Goal: Transaction & Acquisition: Purchase product/service

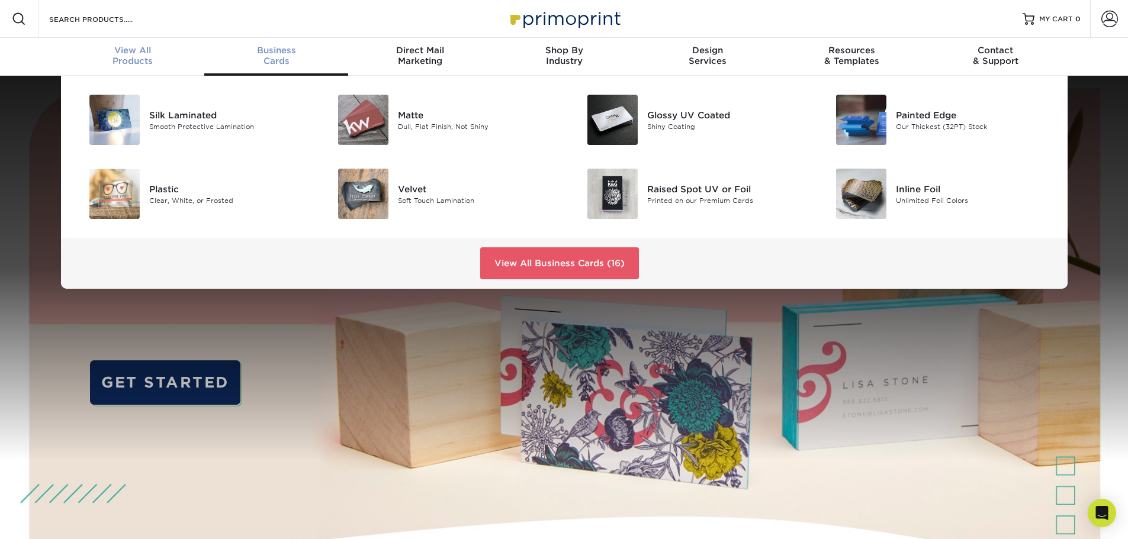
click at [133, 47] on span "View All" at bounding box center [133, 50] width 144 height 11
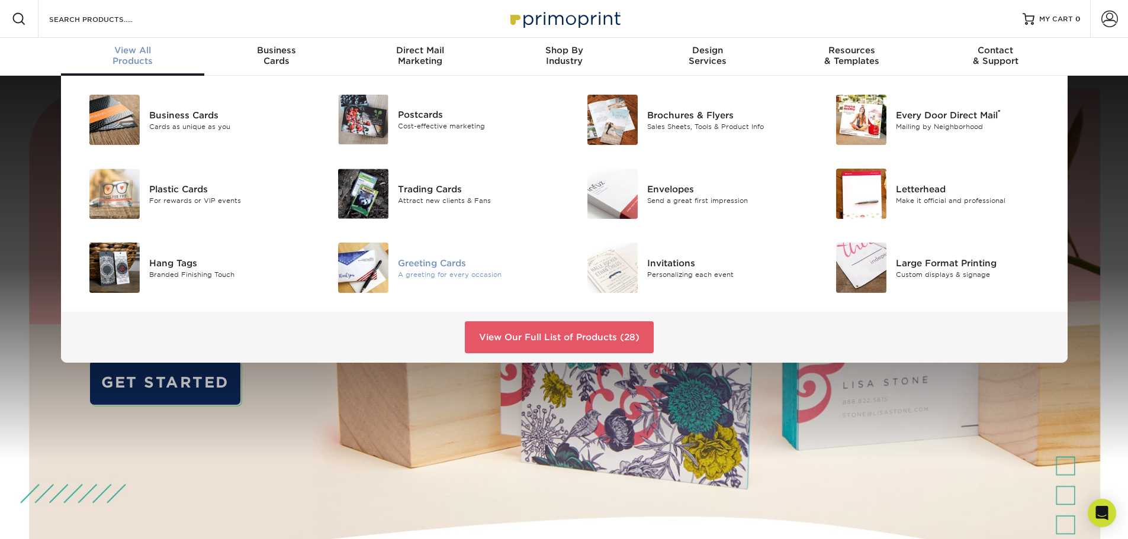
click at [427, 267] on div "Greeting Cards" at bounding box center [476, 262] width 157 height 13
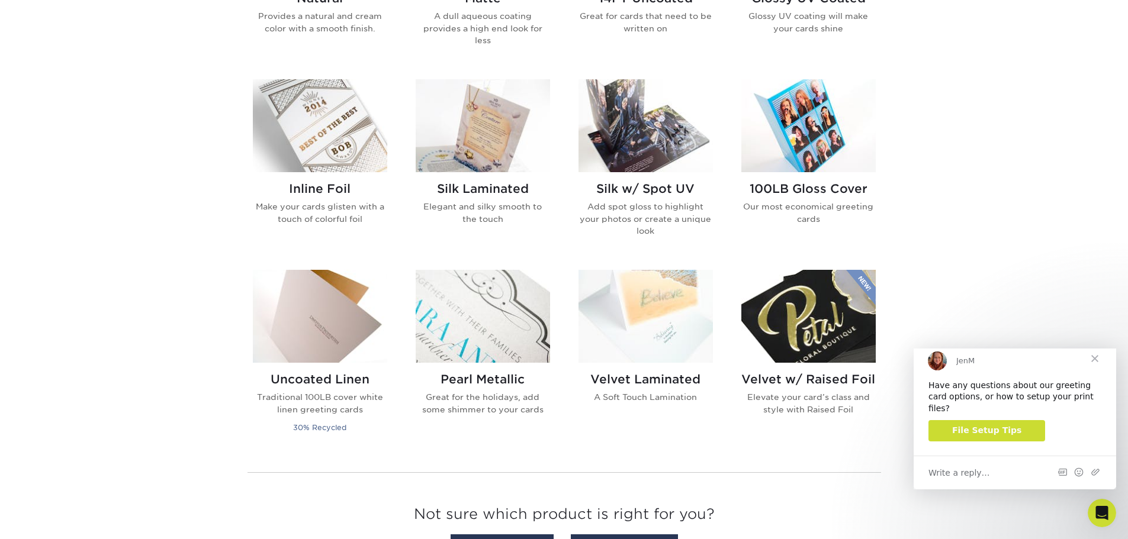
scroll to position [710, 0]
click at [661, 143] on img at bounding box center [645, 125] width 134 height 93
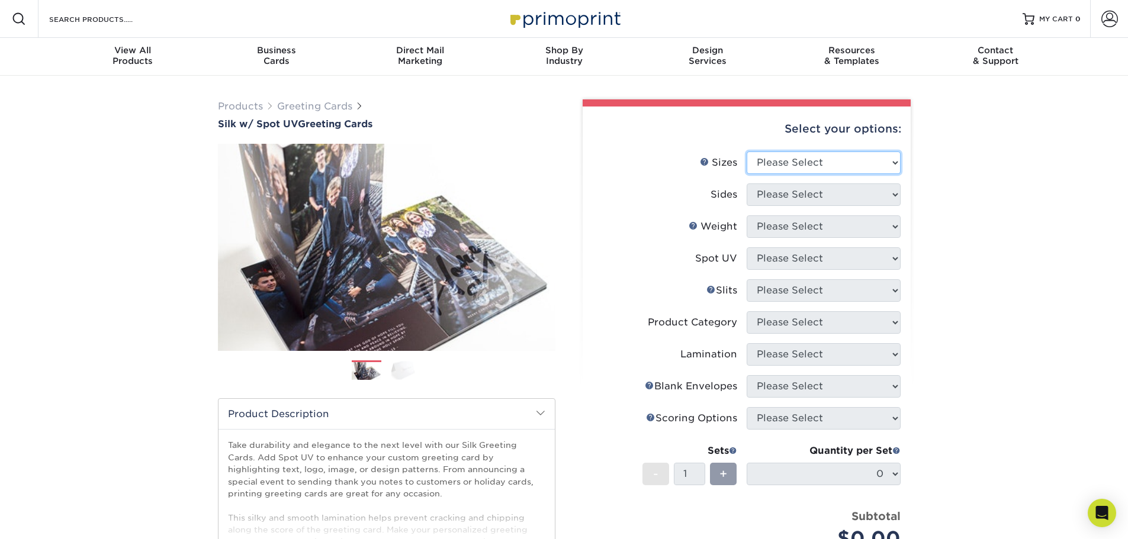
click at [792, 154] on select "Please Select 4.25" x 11" 5.5" x 8.5" 6" x 9" 6" x 12" 7" x 10" 8.5" x 11"" at bounding box center [823, 163] width 154 height 22
select select "5.50x8.50"
click at [746, 152] on select "Please Select 4.25" x 11" 5.5" x 8.5" 6" x 9" 6" x 12" 7" x 10" 8.5" x 11"" at bounding box center [823, 163] width 154 height 22
click at [798, 197] on select "Please Select Print Both Sides Print Front Only" at bounding box center [823, 194] width 154 height 22
select select "32d3c223-f82c-492b-b915-ba065a00862f"
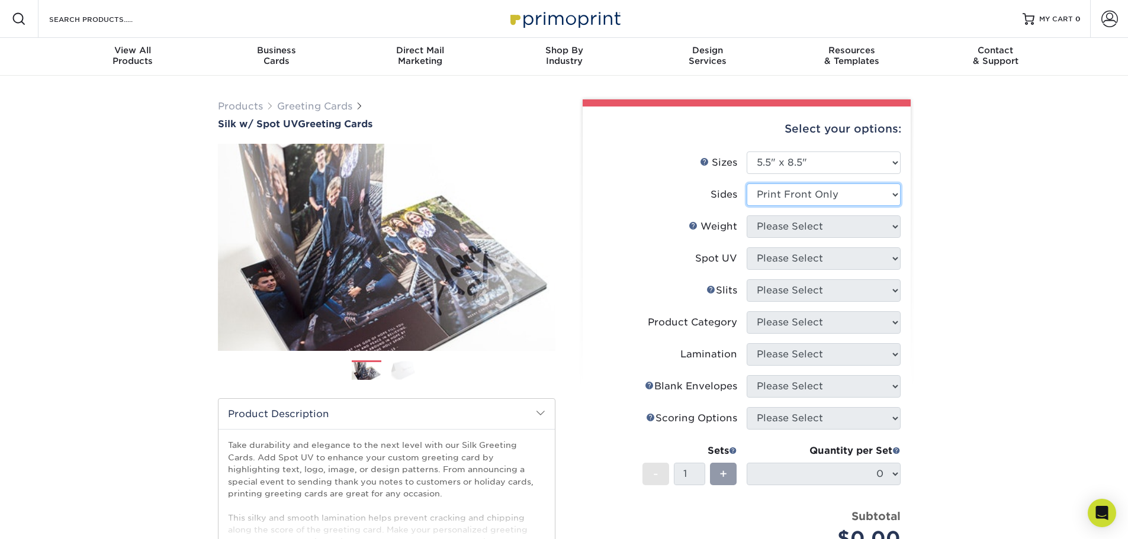
click at [746, 183] on select "Please Select Print Both Sides Print Front Only" at bounding box center [823, 194] width 154 height 22
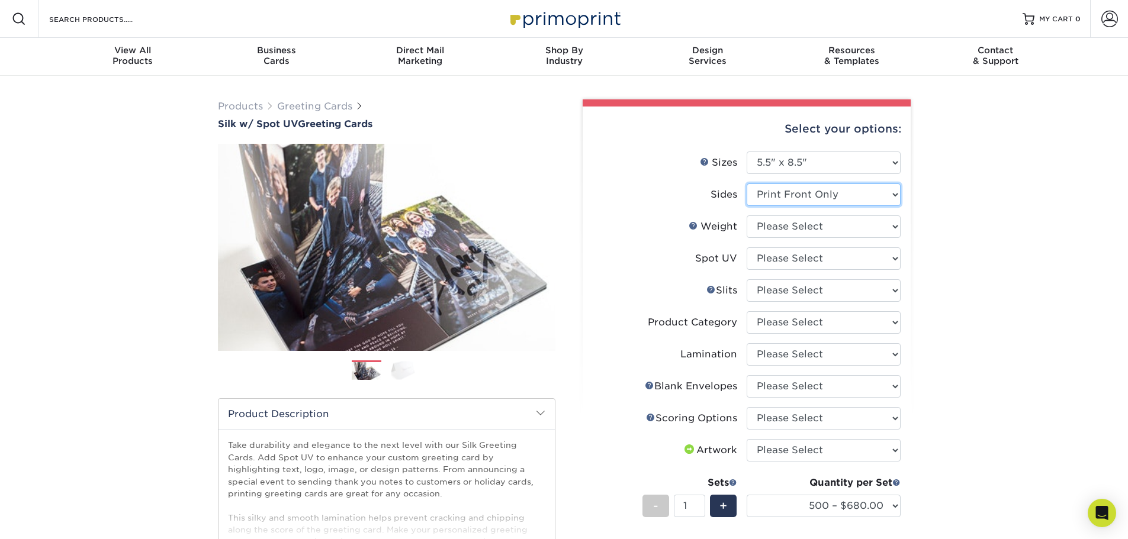
scroll to position [59, 0]
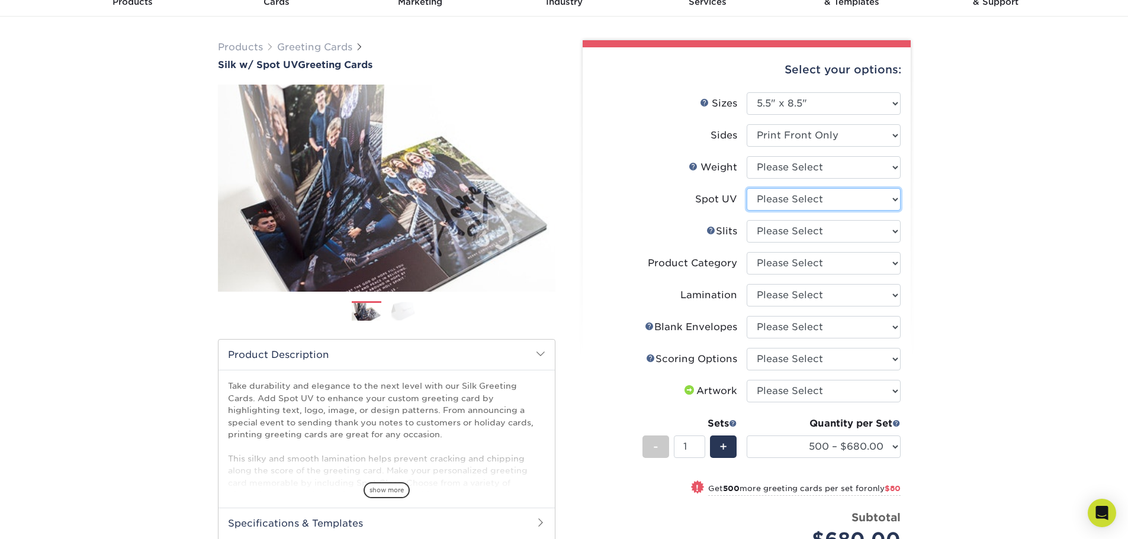
click at [775, 191] on select "Please Select Front and Back (Both Sides) Front Only Back Only" at bounding box center [823, 199] width 154 height 22
click at [135, 177] on div "Products Greeting Cards Silk w/ Spot UV Greeting Cards Previous Next /" at bounding box center [564, 373] width 1128 height 713
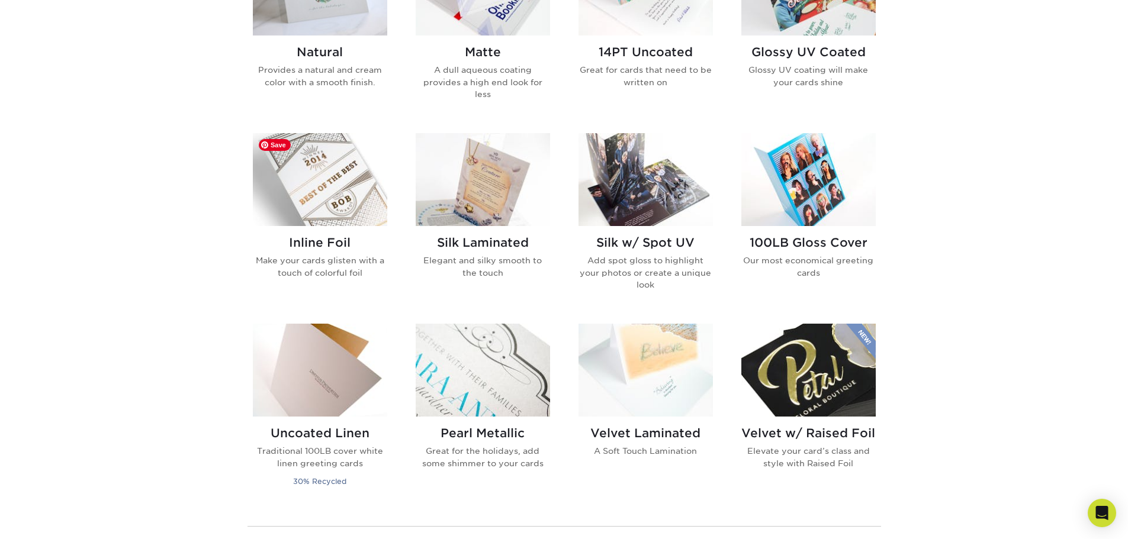
scroll to position [710, 0]
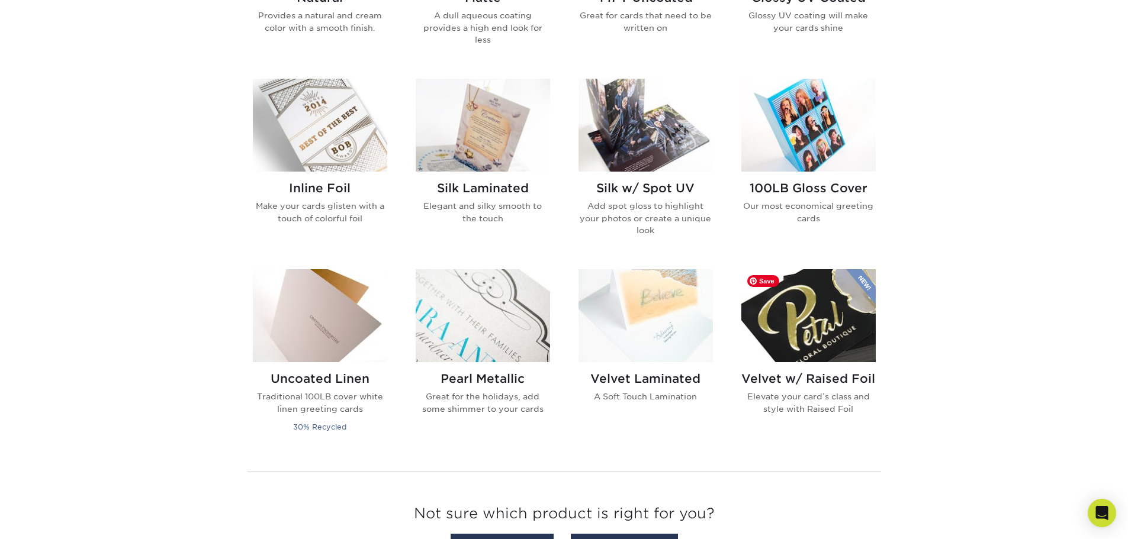
click at [833, 327] on img at bounding box center [808, 315] width 134 height 93
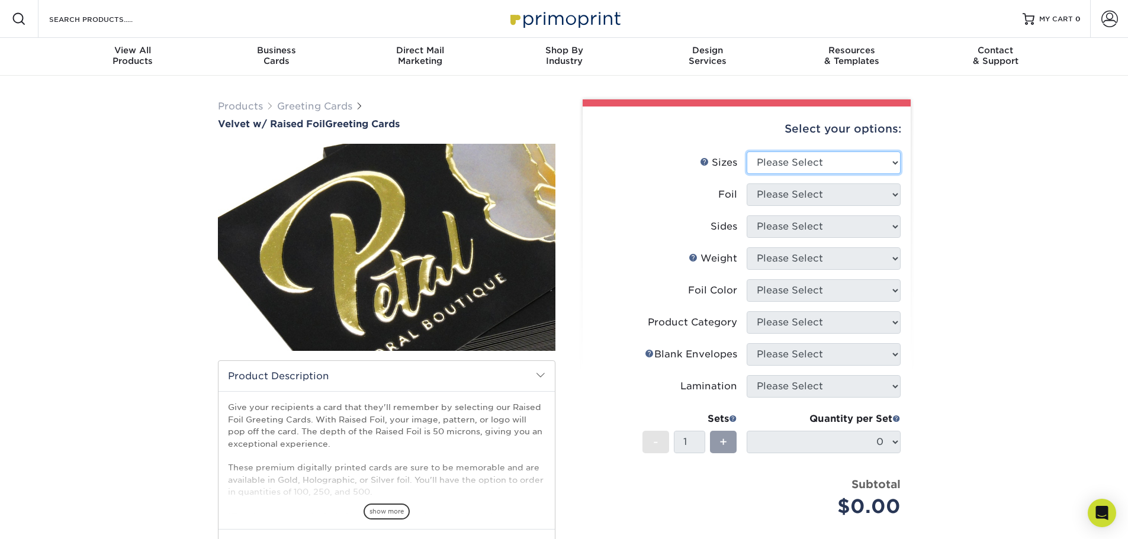
click at [805, 155] on select "Please Select 7" x 10"" at bounding box center [823, 163] width 154 height 22
select select "7.00x10.00"
click at [746, 152] on select "Please Select 7" x 10"" at bounding box center [823, 163] width 154 height 22
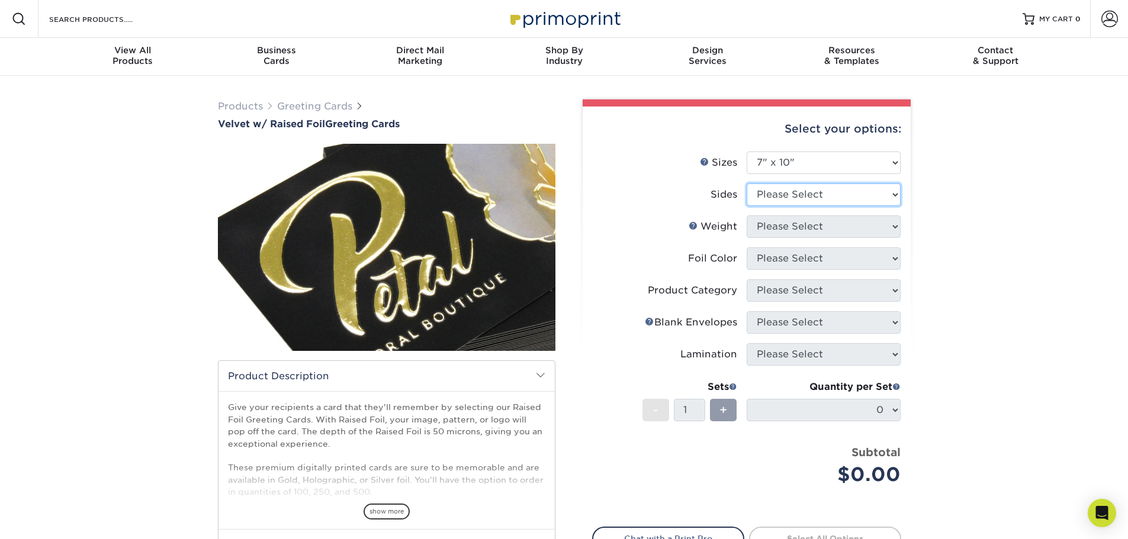
click at [782, 192] on select "Please Select Print Both Sides - Foil Front Only Print Front Only - Foil Front …" at bounding box center [823, 194] width 154 height 22
select select "e9e9dfb3-fba1-4d60-972c-fd9ca5904d33"
click at [746, 183] on select "Please Select Print Both Sides - Foil Front Only Print Front Only - Foil Front …" at bounding box center [823, 194] width 154 height 22
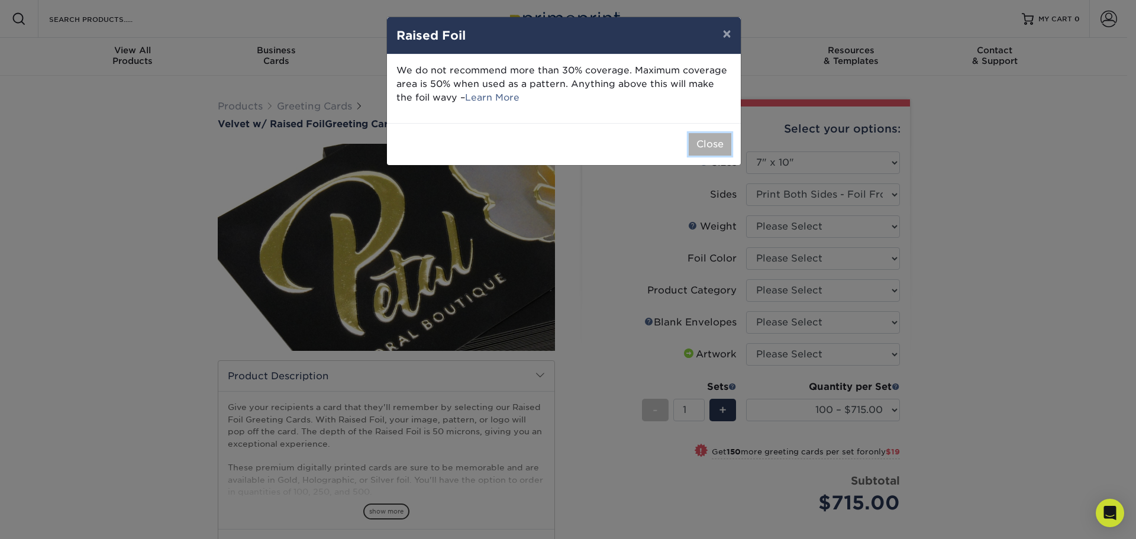
click at [709, 154] on button "Close" at bounding box center [710, 144] width 43 height 22
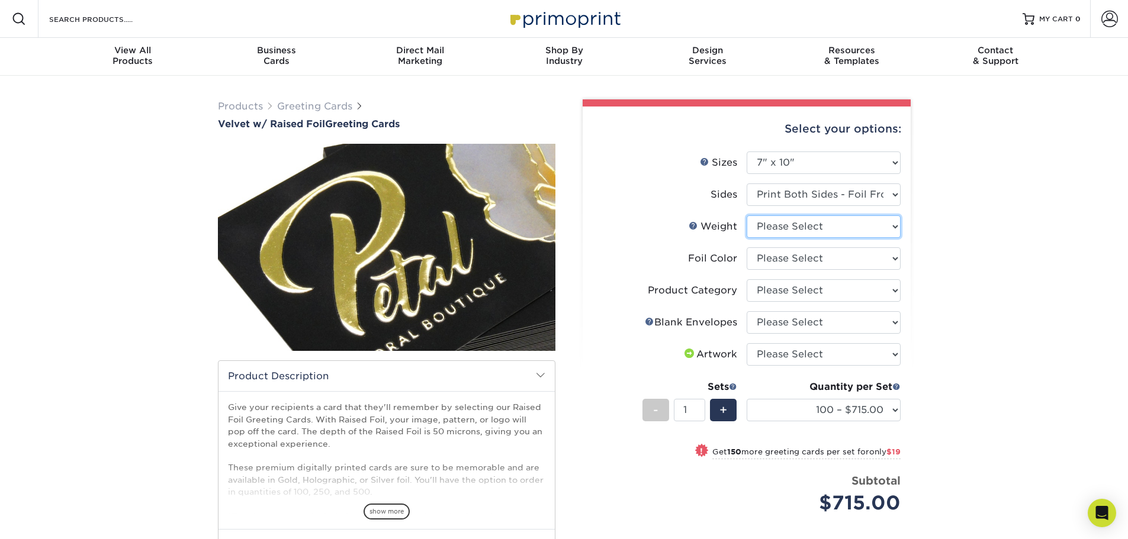
click at [768, 226] on select "Please Select 16PT" at bounding box center [823, 226] width 154 height 22
select select "16PT"
click at [746, 215] on select "Please Select 16PT" at bounding box center [823, 226] width 154 height 22
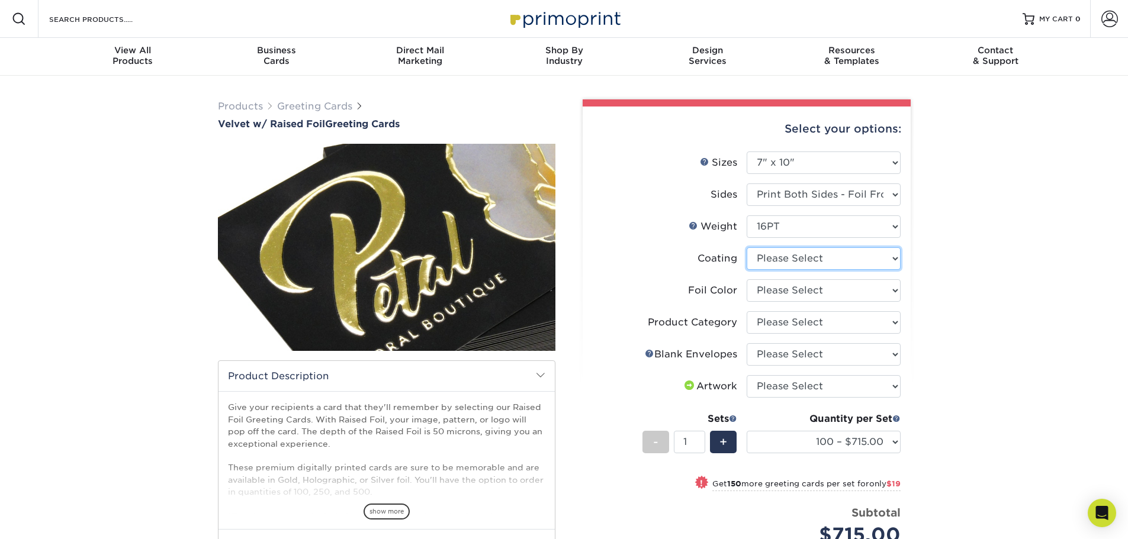
click at [782, 262] on select at bounding box center [823, 258] width 154 height 22
click at [746, 247] on select at bounding box center [823, 258] width 154 height 22
click at [784, 298] on select "Please Select Silver Foil Gold Foil Holographic Foil" at bounding box center [823, 290] width 154 height 22
click at [588, 281] on div "Select your options: Sizes Help Sizes Please Select 7" x 10" Foil Please Select…" at bounding box center [746, 399] width 328 height 585
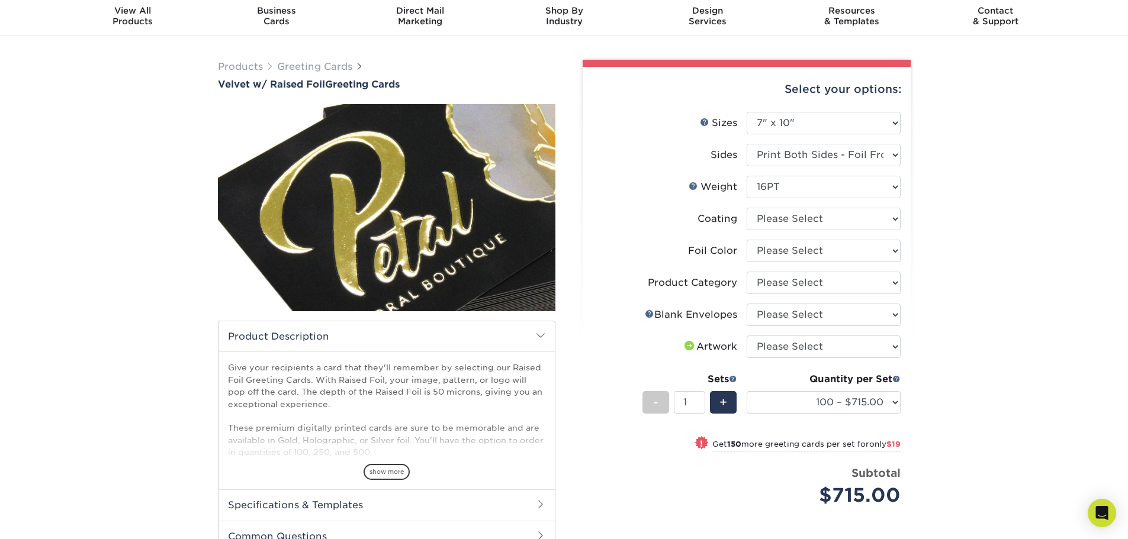
scroll to position [59, 0]
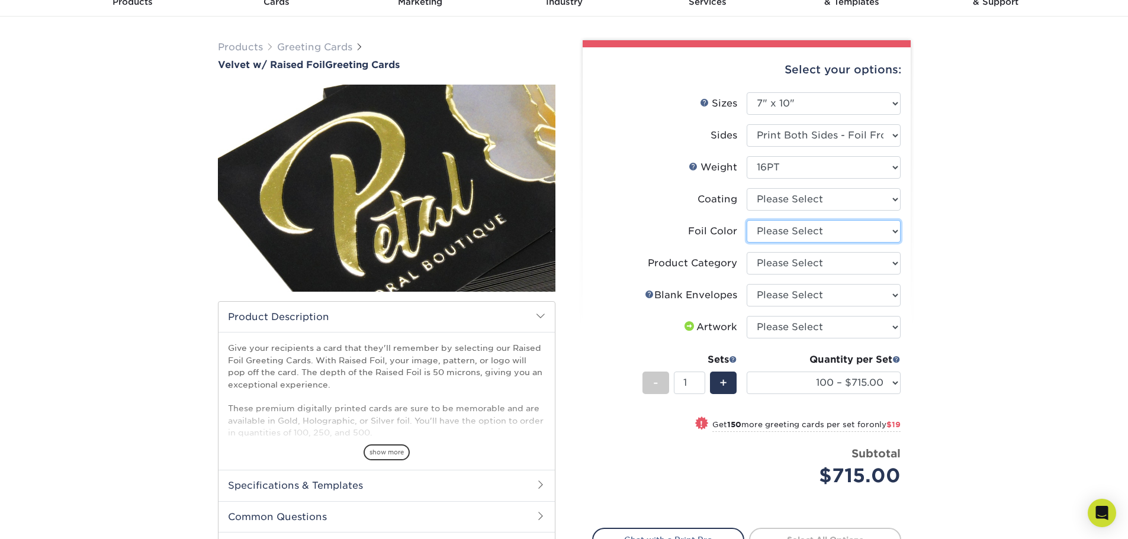
click at [793, 235] on select "Please Select Silver Foil Gold Foil Holographic Foil" at bounding box center [823, 231] width 154 height 22
click at [878, 380] on select "100 – $715.00 250 – $734.00 500 – $991.00" at bounding box center [823, 383] width 154 height 22
click at [746, 372] on select "100 – $715.00 250 – $734.00 500 – $991.00" at bounding box center [823, 383] width 154 height 22
